Goal: Check status: Check status

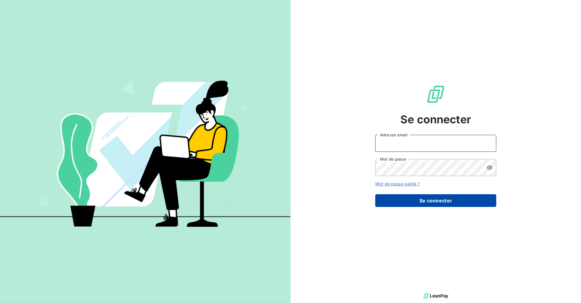
type input "[PERSON_NAME][EMAIL_ADDRESS][DOMAIN_NAME]"
click at [427, 201] on button "Se connecter" at bounding box center [435, 200] width 121 height 13
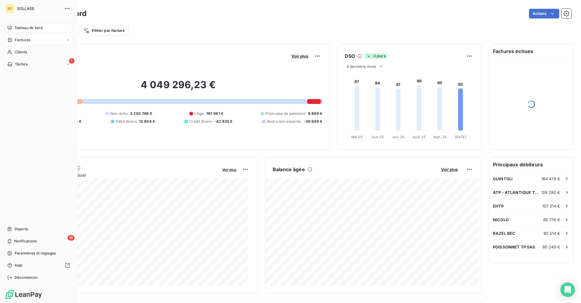
click at [15, 40] on span "Factures" at bounding box center [22, 39] width 15 height 5
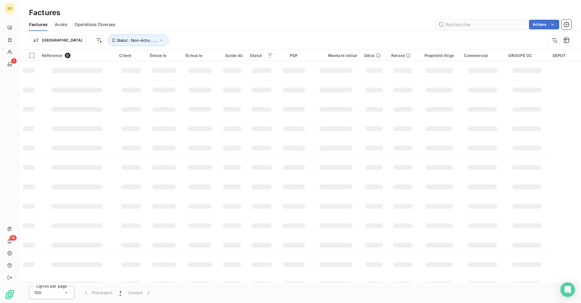
click at [484, 25] on input "text" at bounding box center [481, 25] width 91 height 10
type input "F2533001439"
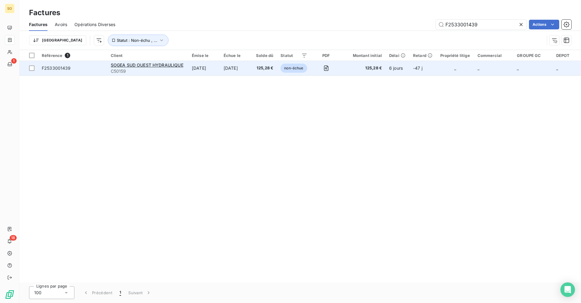
click at [246, 71] on td "[DATE]" at bounding box center [236, 68] width 32 height 15
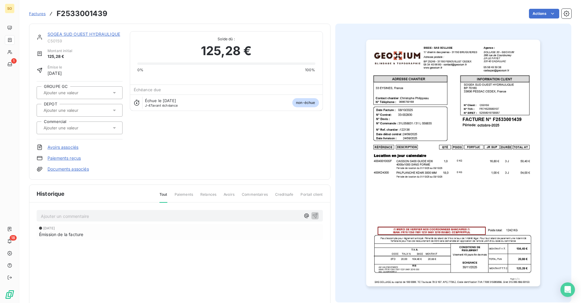
click at [100, 127] on div at bounding box center [77, 128] width 70 height 8
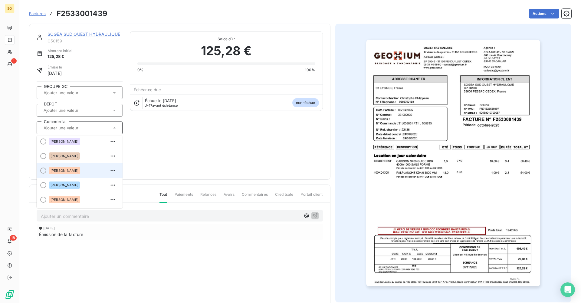
click at [65, 172] on span "[PERSON_NAME]" at bounding box center [65, 171] width 28 height 4
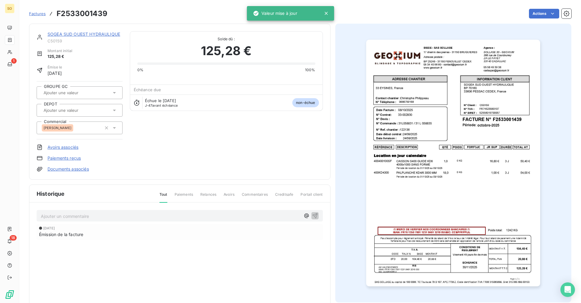
click at [75, 111] on input "text" at bounding box center [73, 109] width 61 height 5
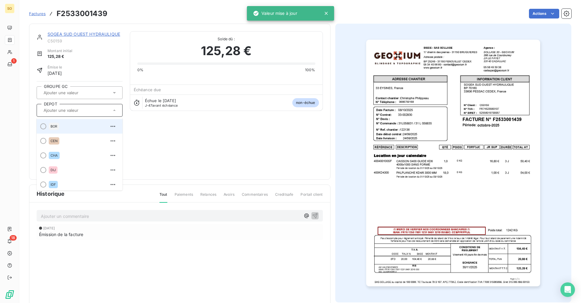
click at [69, 128] on div "BOR" at bounding box center [83, 126] width 69 height 10
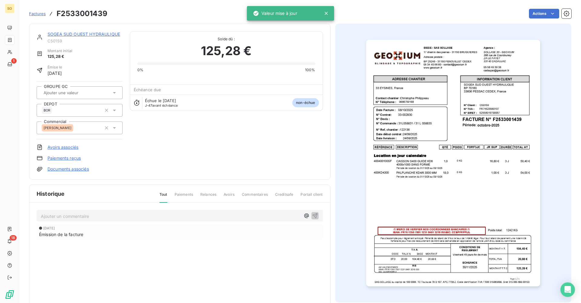
click at [80, 11] on h3 "F2533001439" at bounding box center [82, 13] width 51 height 11
copy h3 "F2533001439"
click at [153, 158] on div "SOGEA SUD OUEST HYDRAULIQUE C50159 Montant initial 125,28 € Émise le [DATE] GRO…" at bounding box center [180, 101] width 286 height 141
